Goal: Task Accomplishment & Management: Manage account settings

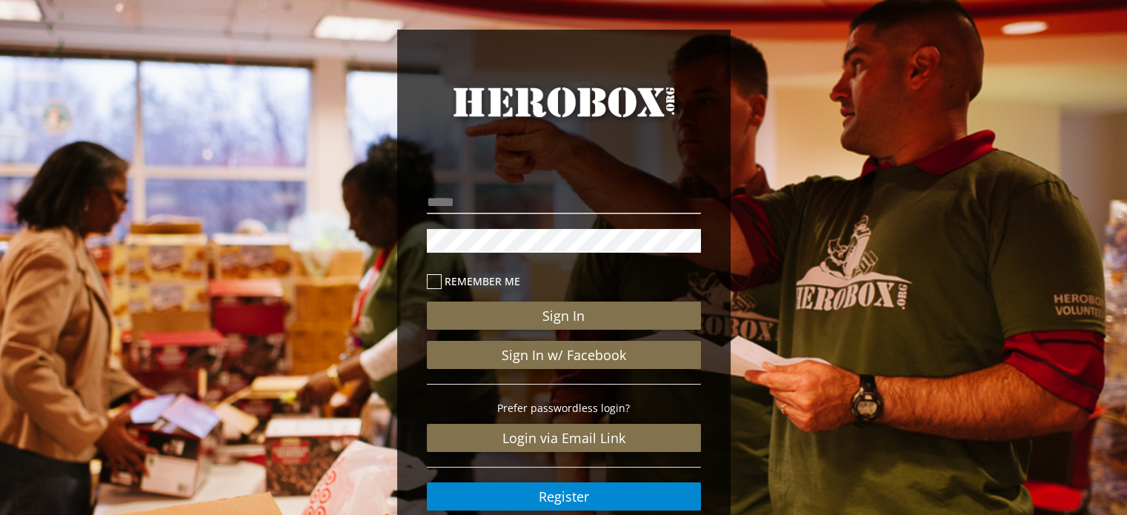
click at [0, 514] on nordpass-portal at bounding box center [0, 515] width 0 height 0
type input "**********"
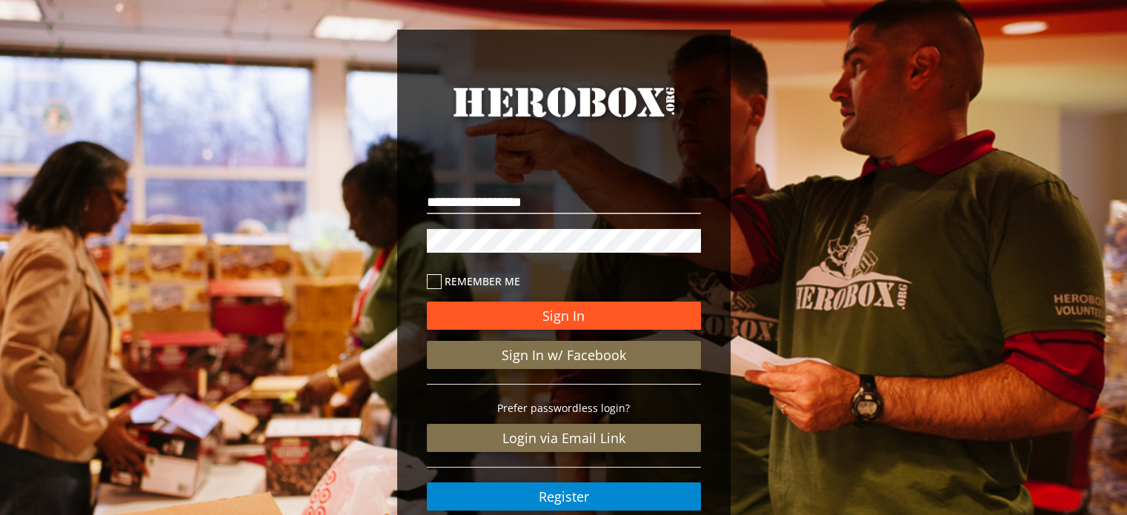
click at [551, 319] on button "Sign In" at bounding box center [564, 316] width 274 height 28
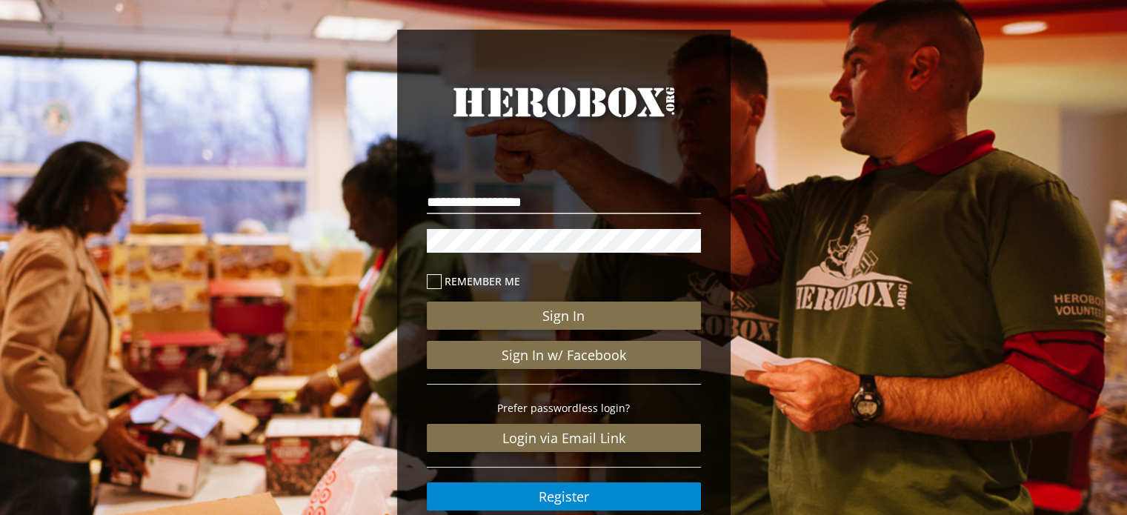
click at [433, 286] on icon at bounding box center [434, 281] width 15 height 15
click at [0, 514] on nordpass-autofill-portal at bounding box center [0, 515] width 0 height 0
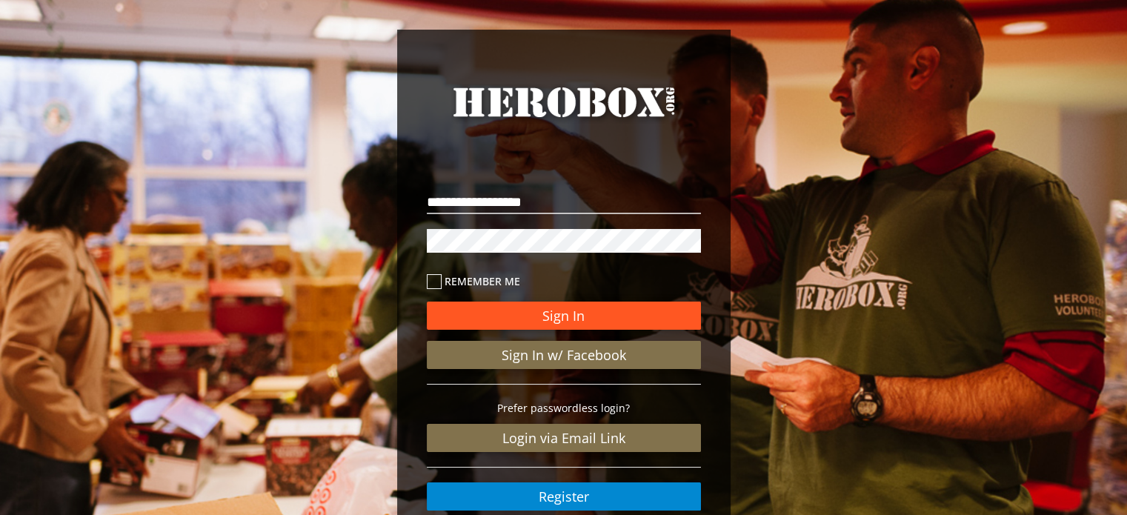
click at [547, 314] on button "Sign In" at bounding box center [564, 316] width 274 height 28
click at [546, 313] on button "Sign In" at bounding box center [564, 316] width 274 height 28
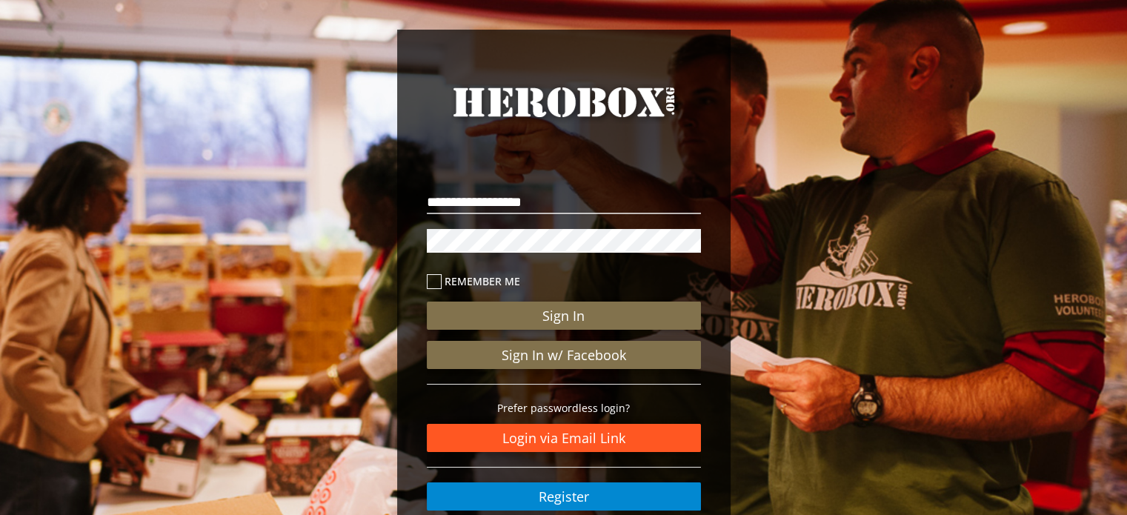
click at [572, 432] on link "Login via Email Link" at bounding box center [564, 438] width 274 height 28
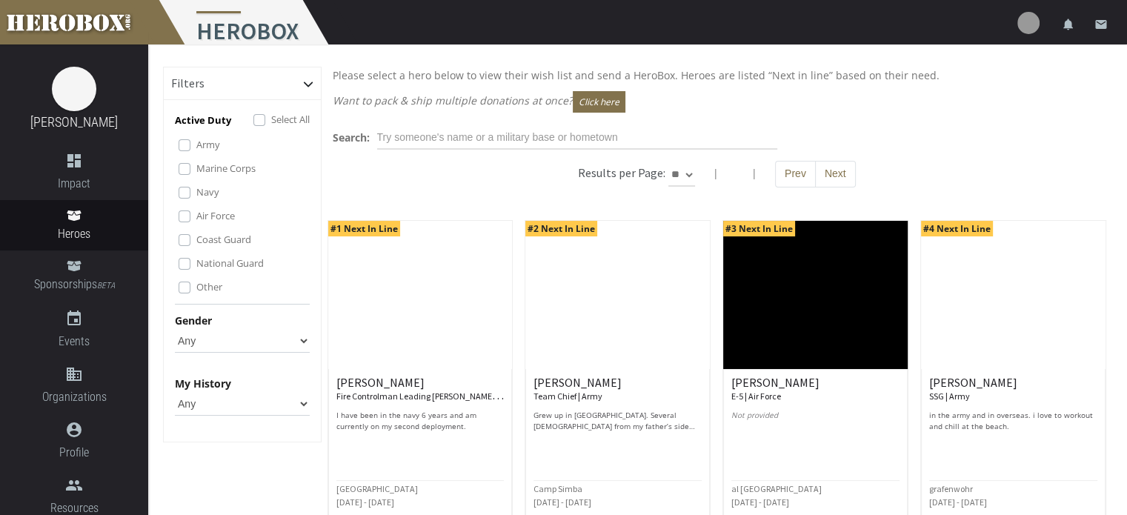
click at [1030, 23] on img at bounding box center [1028, 23] width 22 height 22
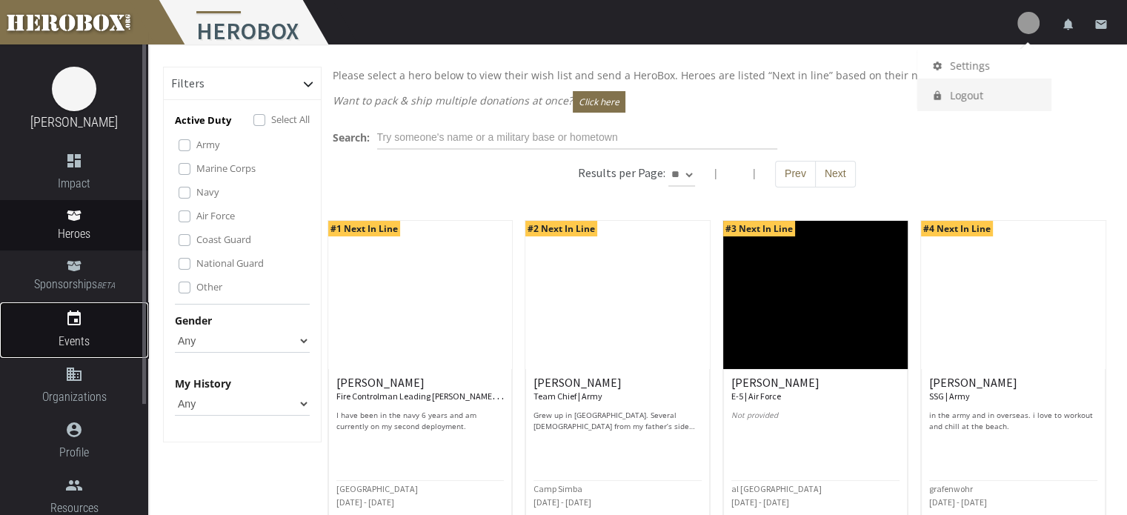
click at [74, 307] on link "event Events" at bounding box center [74, 330] width 148 height 56
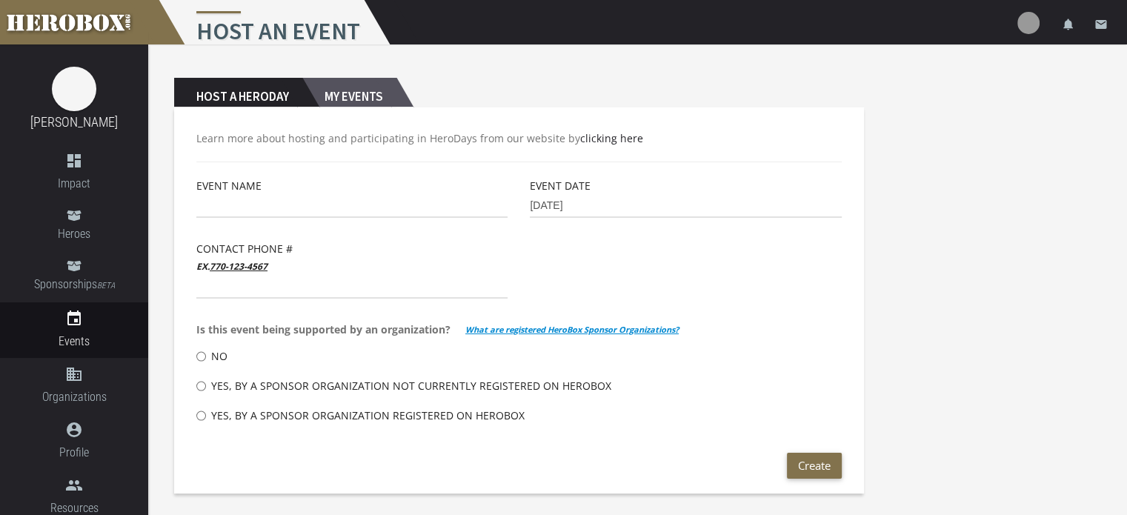
click at [357, 96] on h2 "My Events" at bounding box center [349, 93] width 94 height 30
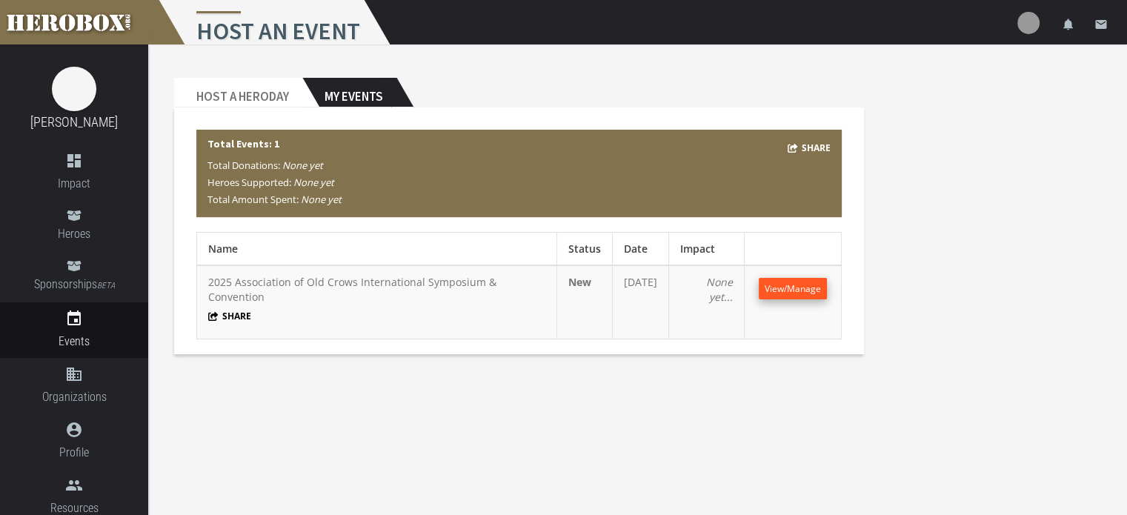
click at [787, 290] on span "View/Manage" at bounding box center [793, 288] width 56 height 13
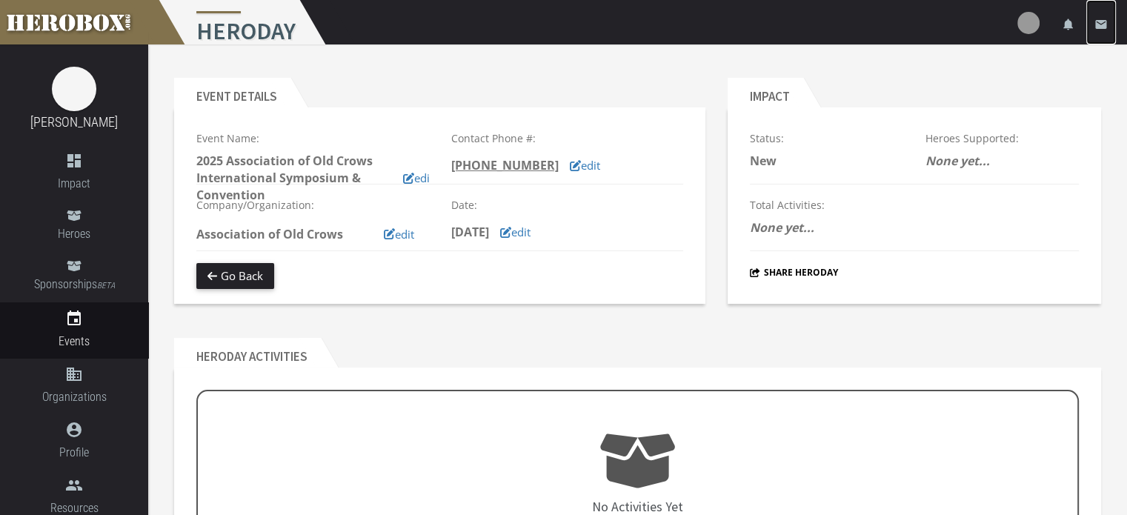
click at [1101, 26] on icon "email" at bounding box center [1100, 24] width 13 height 13
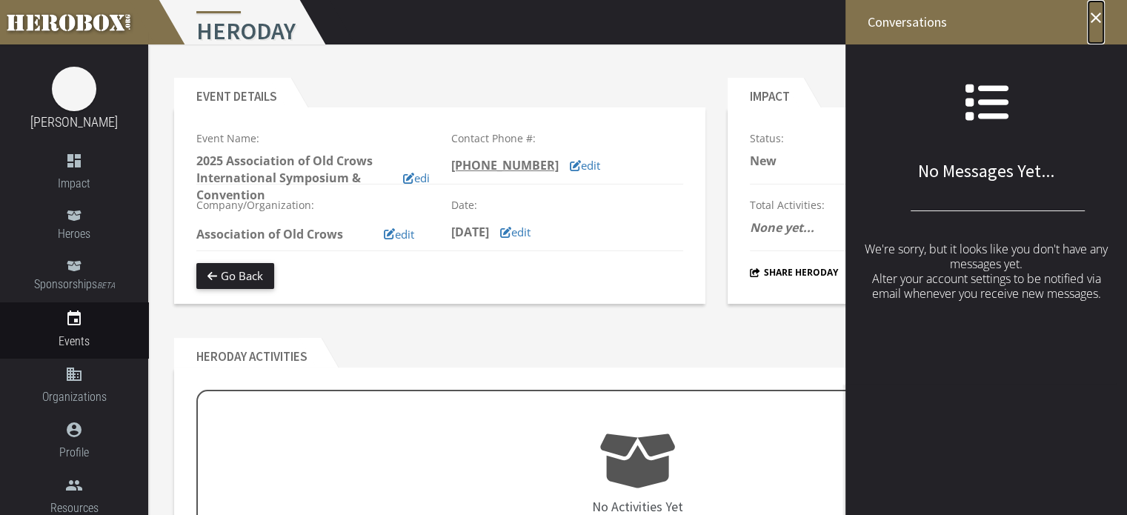
click at [1099, 17] on icon "close" at bounding box center [1096, 18] width 18 height 18
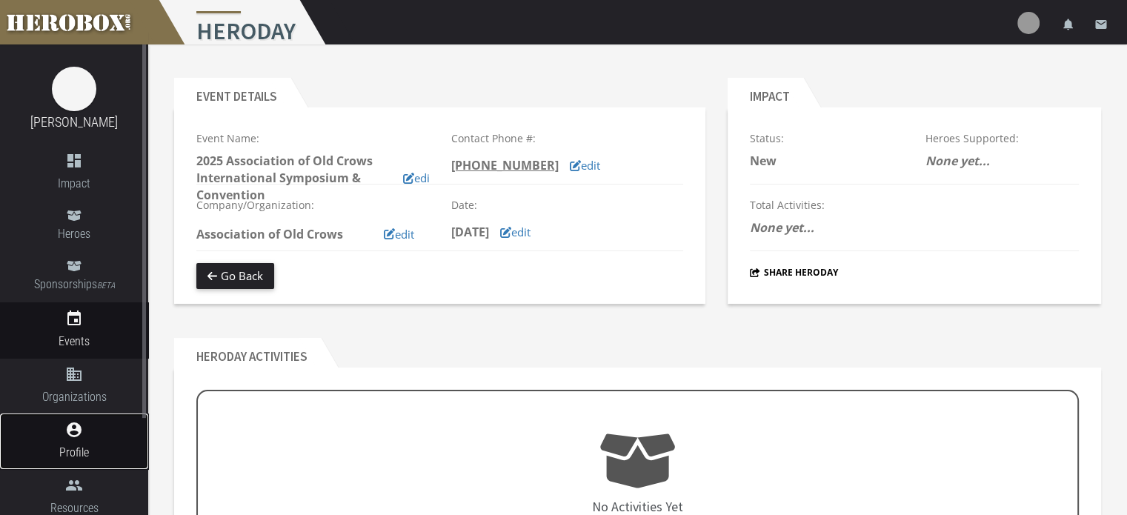
click at [95, 443] on link "account_circle Profile" at bounding box center [74, 441] width 148 height 56
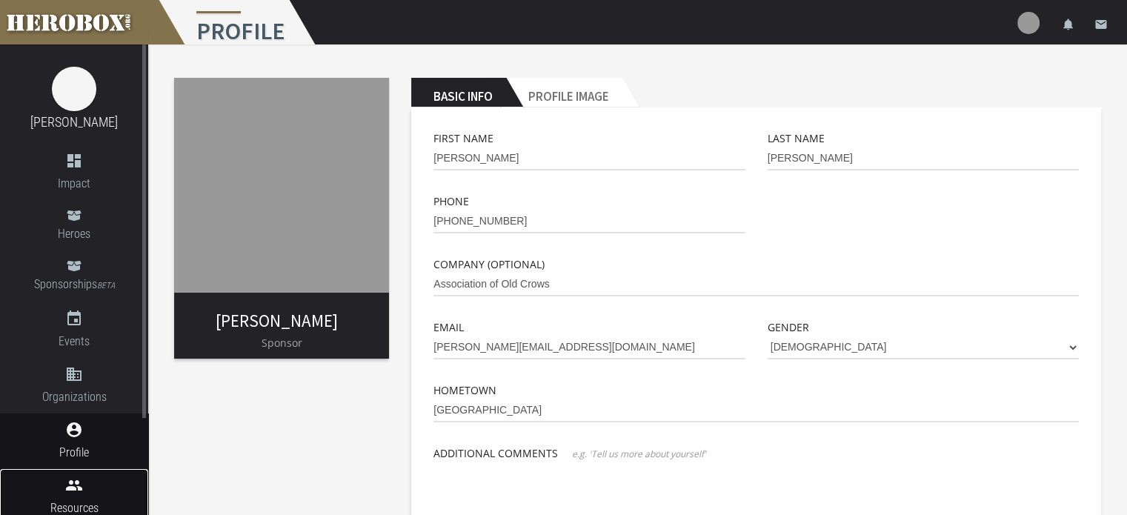
click at [82, 482] on icon "people" at bounding box center [74, 485] width 148 height 18
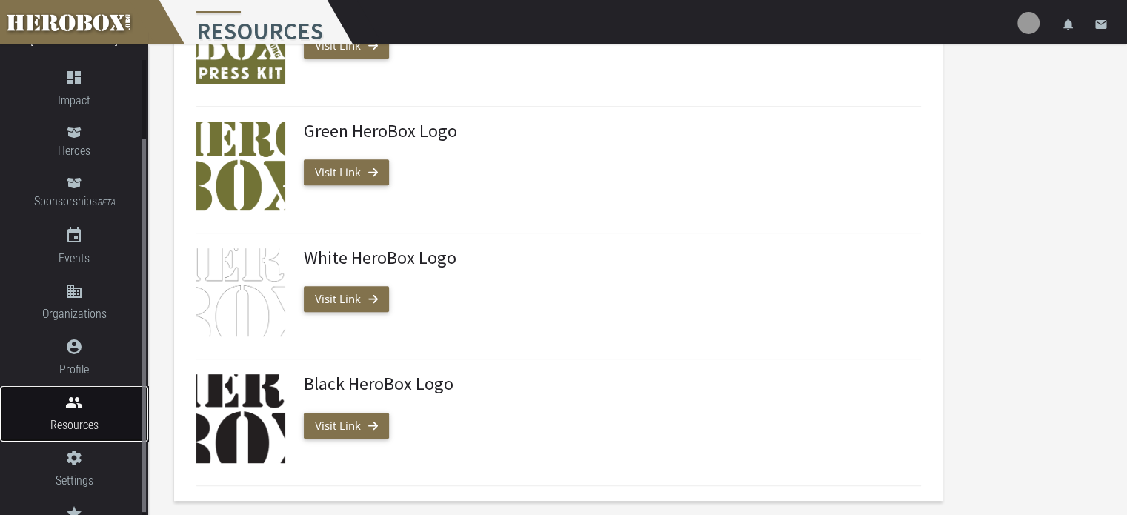
scroll to position [121, 0]
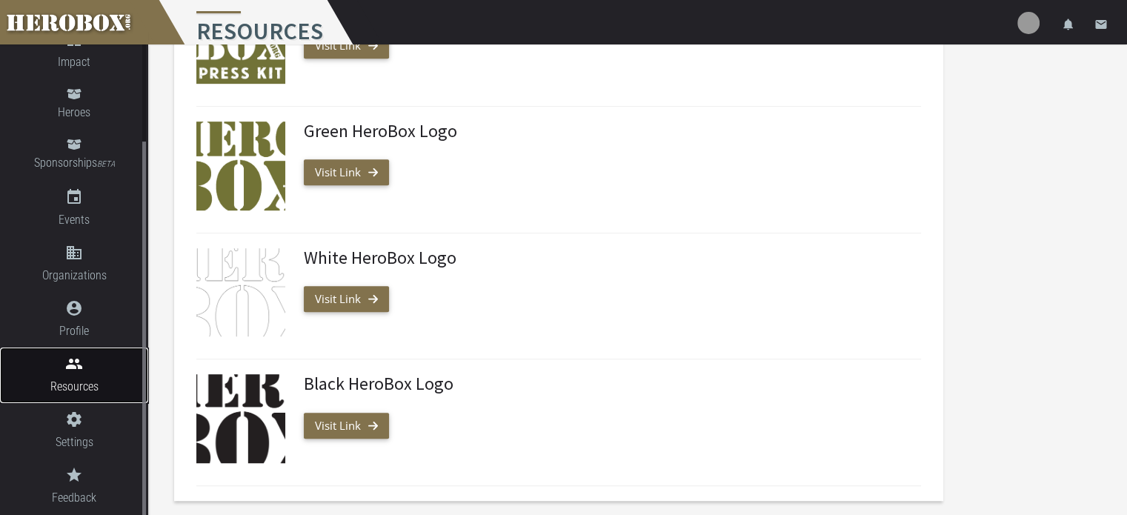
drag, startPoint x: 144, startPoint y: 403, endPoint x: 161, endPoint y: 519, distance: 117.4
click at [98, 479] on icon "grade" at bounding box center [74, 475] width 148 height 18
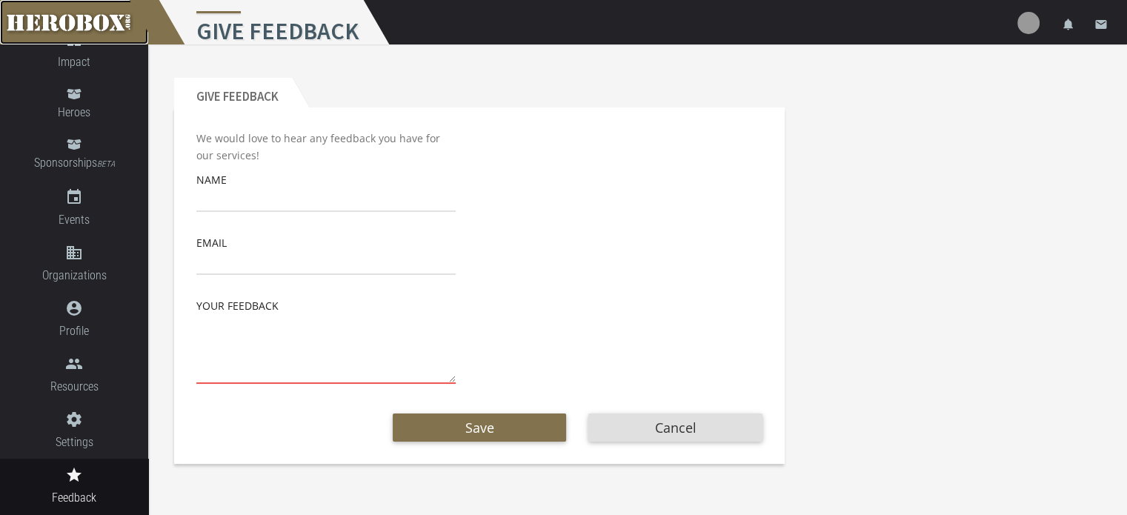
click at [90, 32] on link at bounding box center [74, 22] width 148 height 44
